Goal: Ask a question

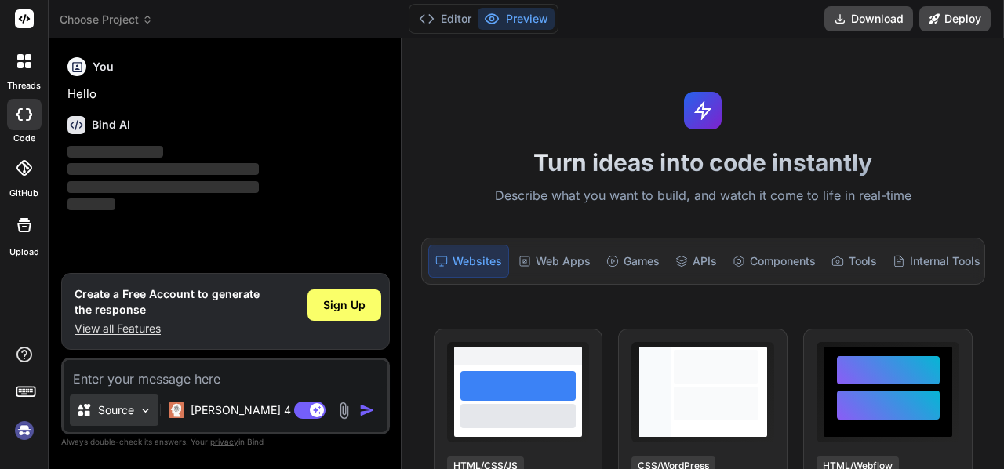
click at [143, 413] on img at bounding box center [145, 410] width 13 height 13
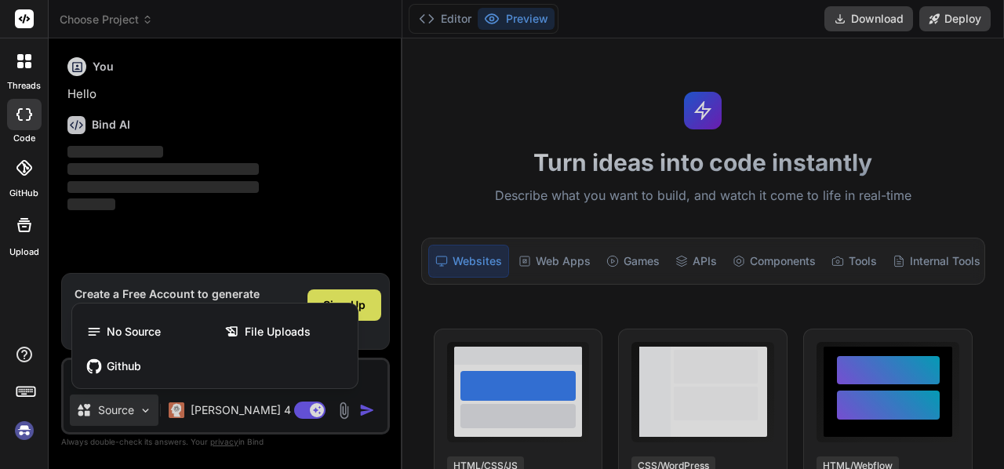
click at [143, 413] on div at bounding box center [502, 234] width 1004 height 469
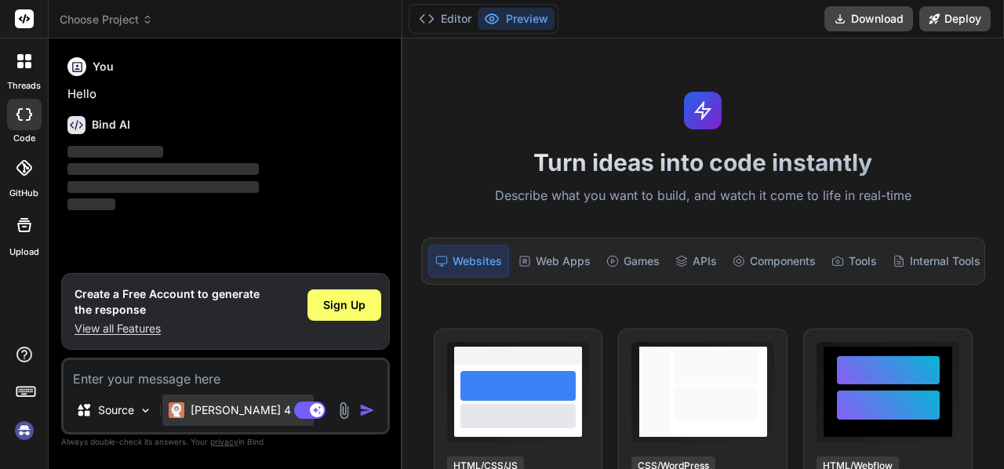
click at [196, 413] on p "[PERSON_NAME] 4 S.." at bounding box center [249, 410] width 117 height 16
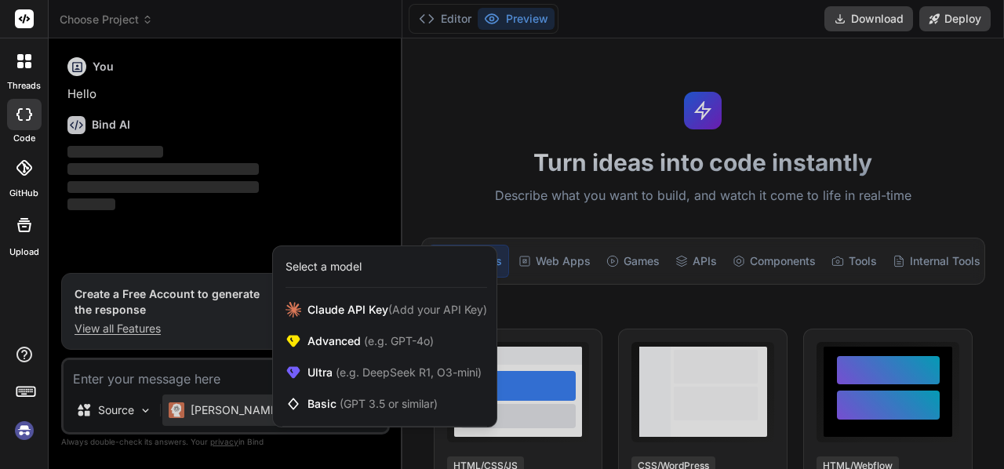
click at [324, 97] on div at bounding box center [502, 234] width 1004 height 469
type textarea "x"
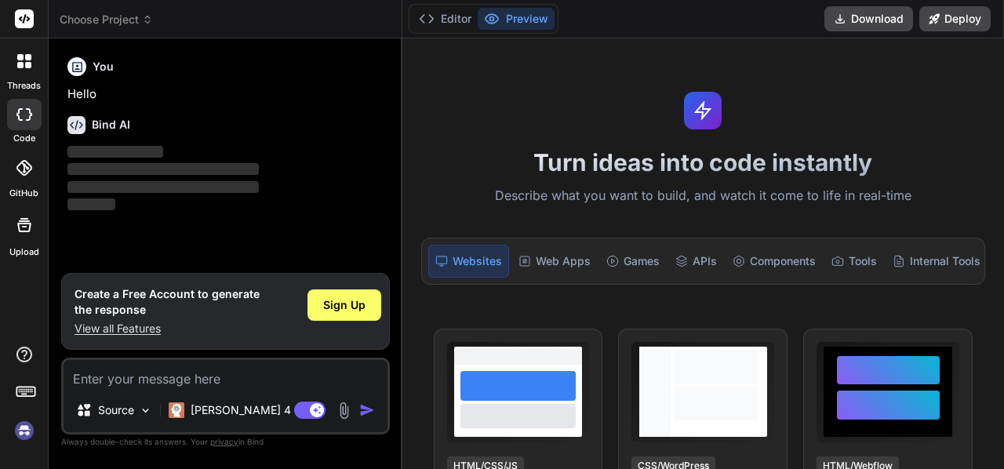
click at [22, 59] on icon at bounding box center [20, 57] width 6 height 6
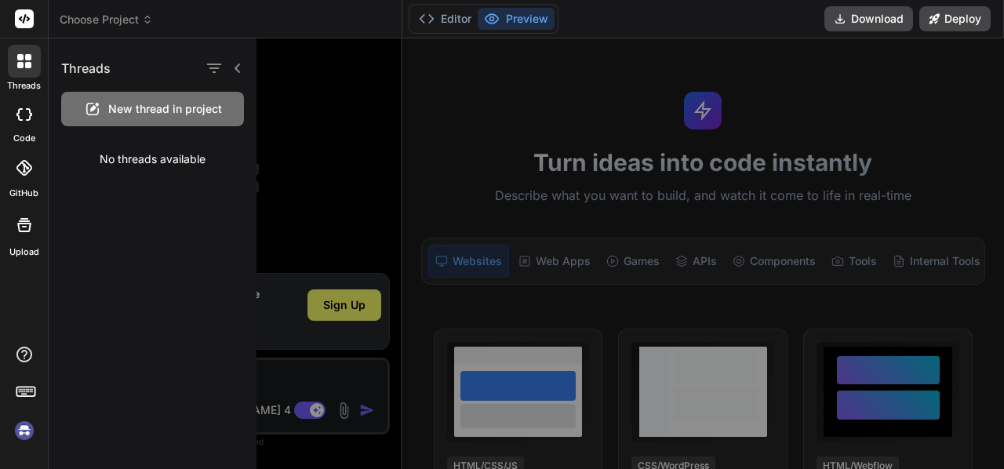
click at [320, 125] on div at bounding box center [655, 253] width 796 height 431
